Goal: Task Accomplishment & Management: Complete application form

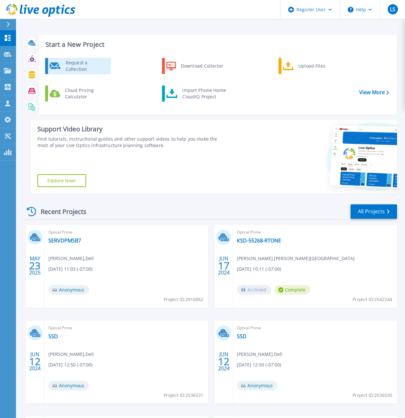
click at [71, 67] on div "Request a Collection" at bounding box center [86, 66] width 47 height 13
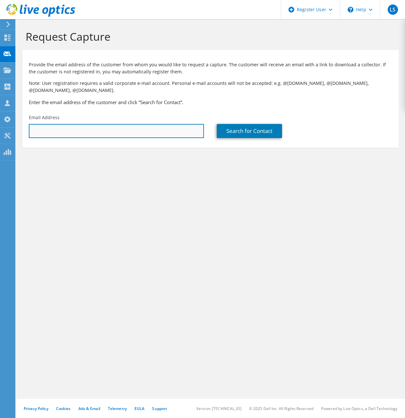
click at [54, 130] on input "text" at bounding box center [116, 131] width 175 height 14
paste input "Aspears@oakharbor.org"
type input "Aspears@oakharbor.org"
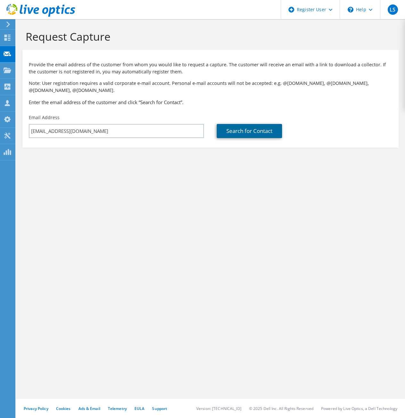
click at [266, 129] on link "Search for Contact" at bounding box center [249, 131] width 65 height 14
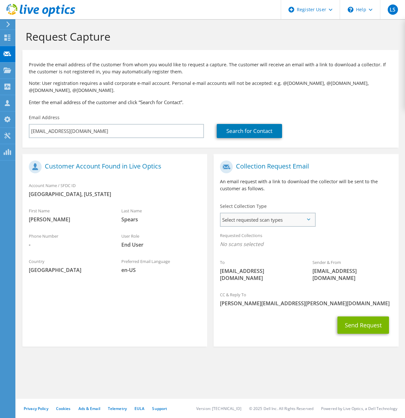
click at [251, 221] on span "Select requested scan types" at bounding box center [268, 219] width 94 height 13
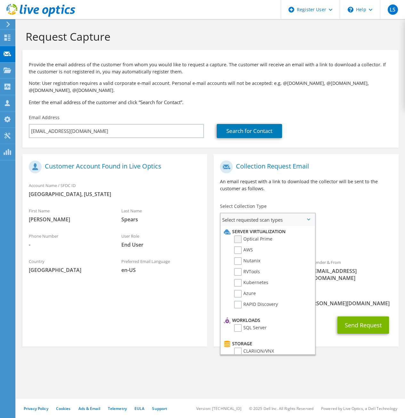
click at [238, 241] on label "Optical Prime" at bounding box center [253, 240] width 38 height 8
click at [0, 0] on input "Optical Prime" at bounding box center [0, 0] width 0 height 0
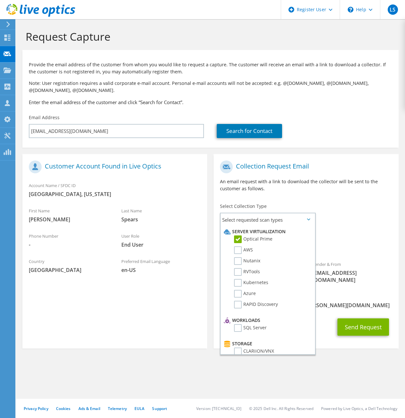
drag, startPoint x: 344, startPoint y: 238, endPoint x: 353, endPoint y: 247, distance: 12.7
click at [346, 238] on div "Requested Collections No scans selected Optical Prime" at bounding box center [306, 242] width 185 height 26
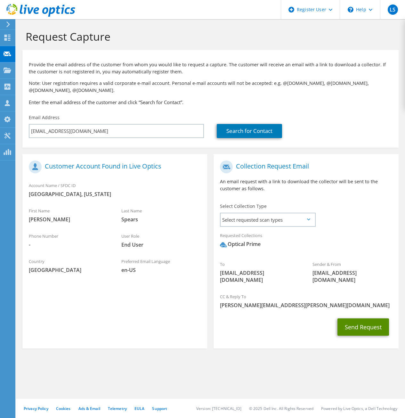
click at [358, 319] on button "Send Request" at bounding box center [364, 327] width 52 height 17
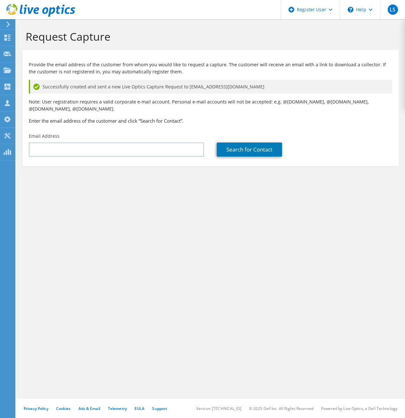
click at [31, 10] on icon at bounding box center [40, 10] width 69 height 13
